Goal: Task Accomplishment & Management: Manage account settings

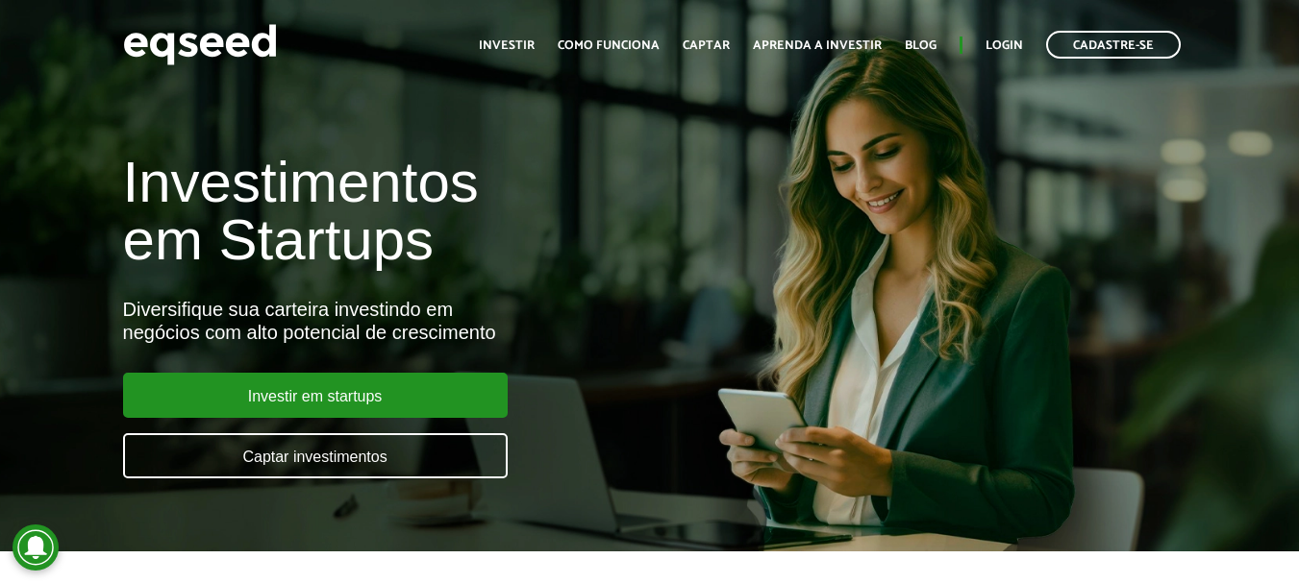
click at [1045, 436] on div "Investimentos em Startups Diversifique sua carteira investindo em negócios com …" at bounding box center [649, 304] width 1299 height 379
click at [1000, 47] on link "Login" at bounding box center [1003, 45] width 37 height 12
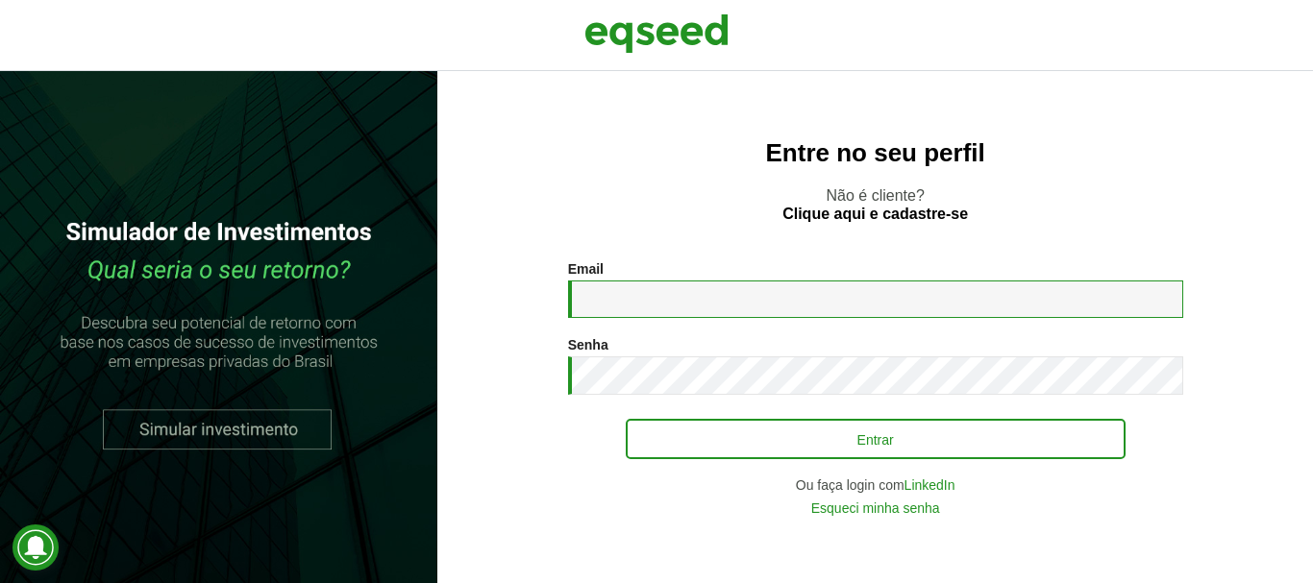
type input "**********"
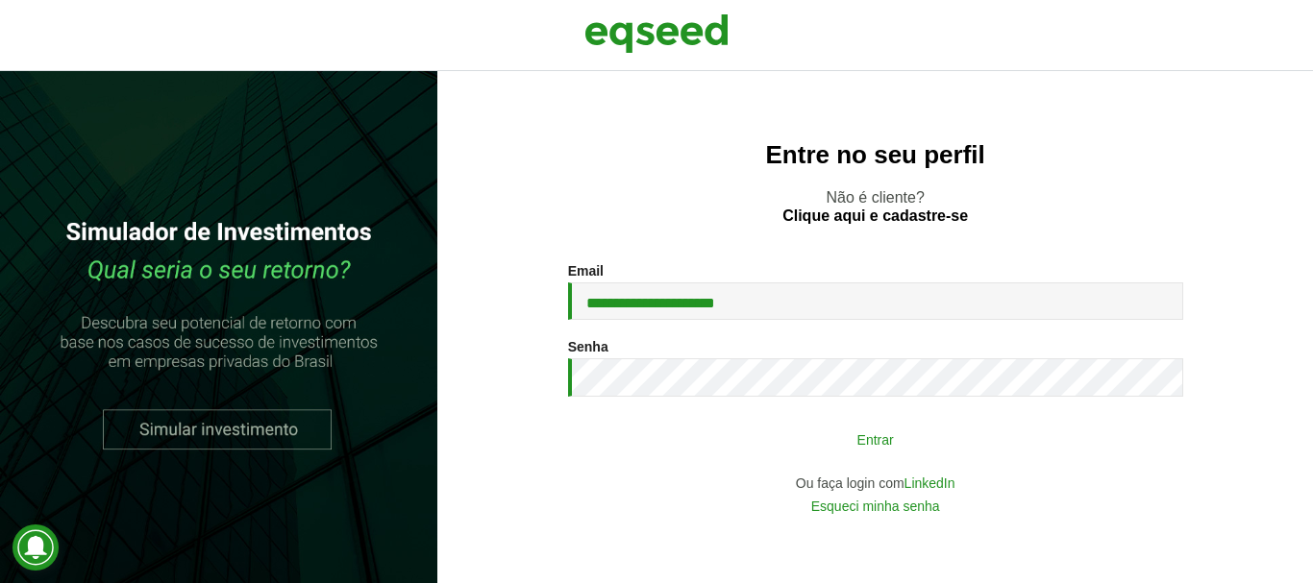
click at [877, 447] on button "Entrar" at bounding box center [876, 439] width 500 height 37
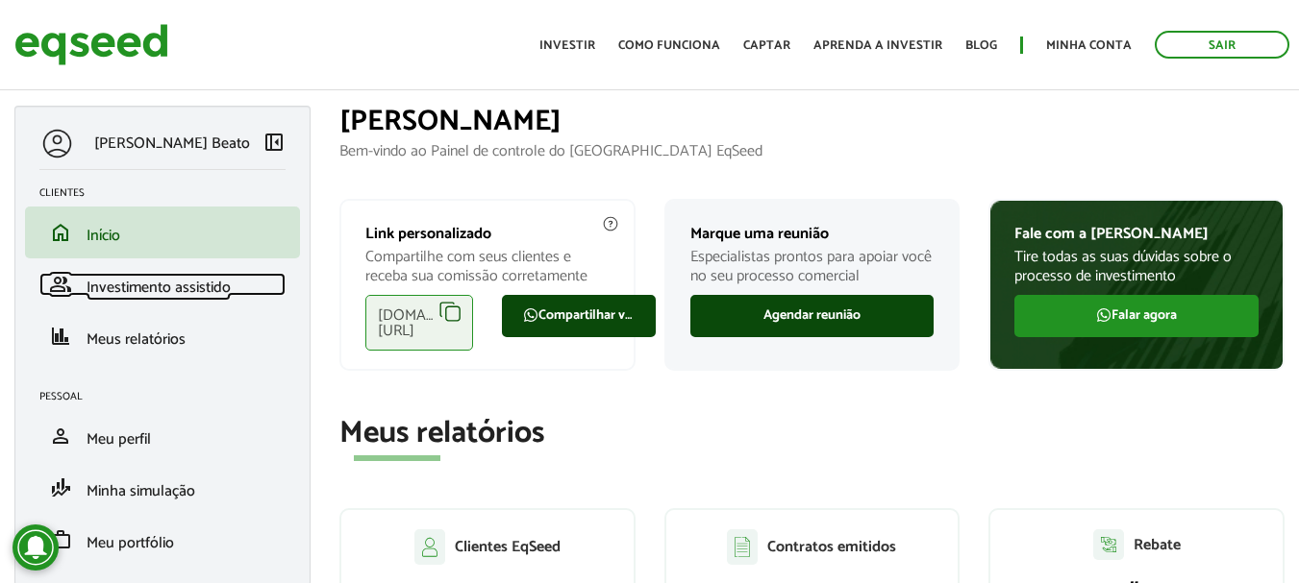
drag, startPoint x: 146, startPoint y: 293, endPoint x: 867, endPoint y: 395, distance: 728.1
click at [146, 293] on span "Investimento assistido" at bounding box center [159, 288] width 144 height 26
